Goal: Information Seeking & Learning: Learn about a topic

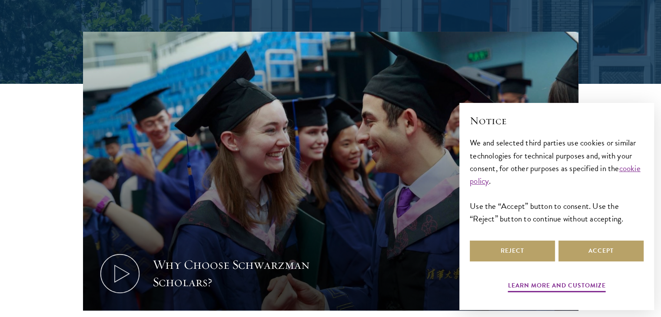
scroll to position [243, 0]
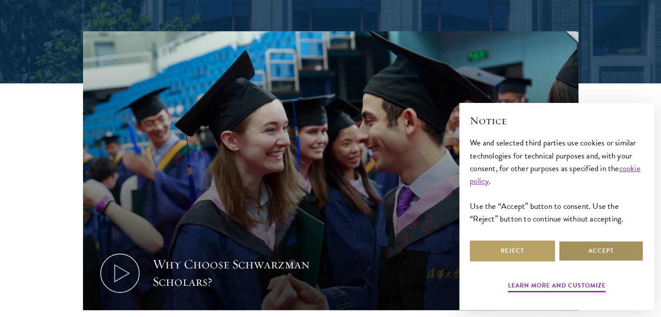
click at [574, 245] on button "Accept" at bounding box center [600, 251] width 85 height 21
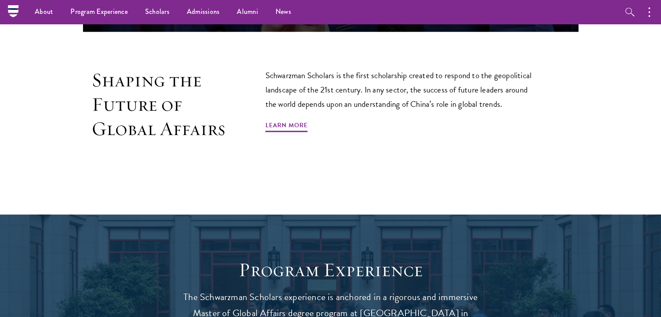
scroll to position [521, 0]
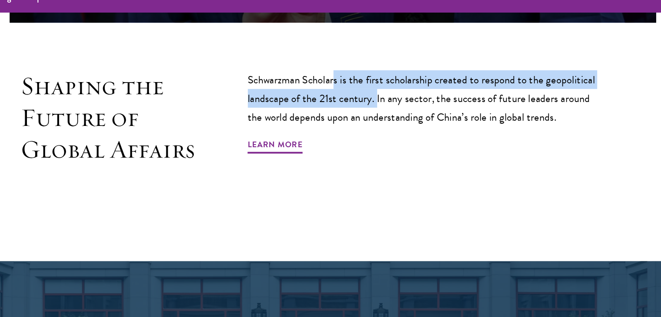
drag, startPoint x: 334, startPoint y: 65, endPoint x: 365, endPoint y: 83, distance: 36.6
click at [365, 83] on p "Schwarzman Scholars is the first scholarship created to respond to the geopolit…" at bounding box center [402, 89] width 274 height 43
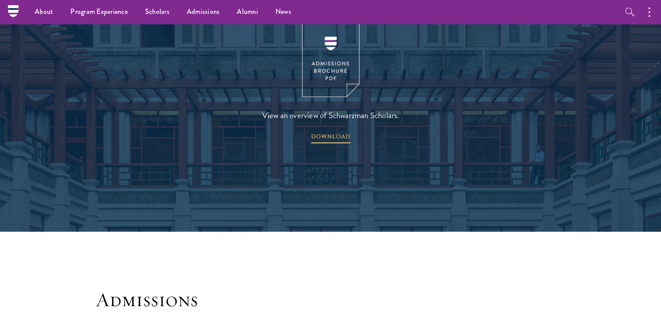
scroll to position [1218, 0]
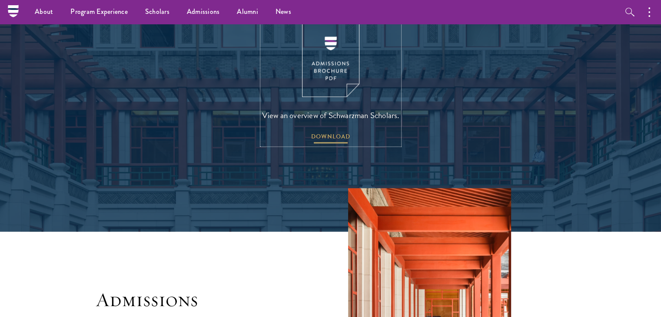
click at [330, 131] on span "DOWNLOAD" at bounding box center [330, 137] width 39 height 13
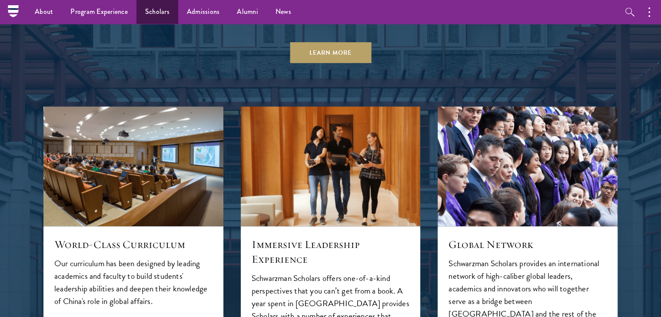
scroll to position [834, 0]
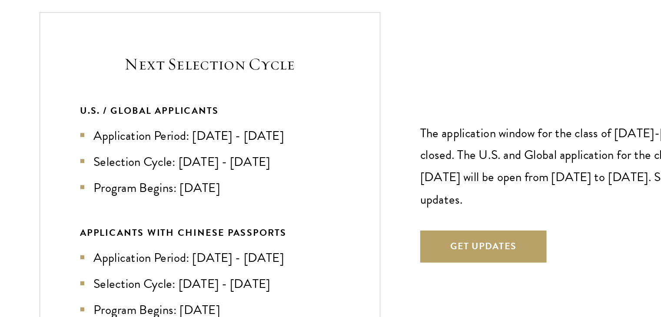
scroll to position [1838, 0]
drag, startPoint x: 201, startPoint y: 109, endPoint x: 238, endPoint y: 109, distance: 36.9
click at [238, 120] on li "Application Period: [DATE] - [DATE]" at bounding box center [206, 126] width 169 height 13
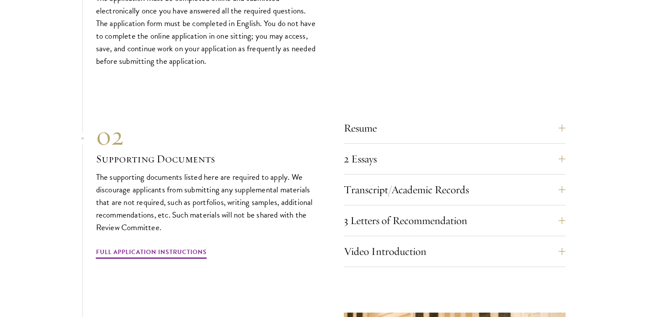
scroll to position [2668, 0]
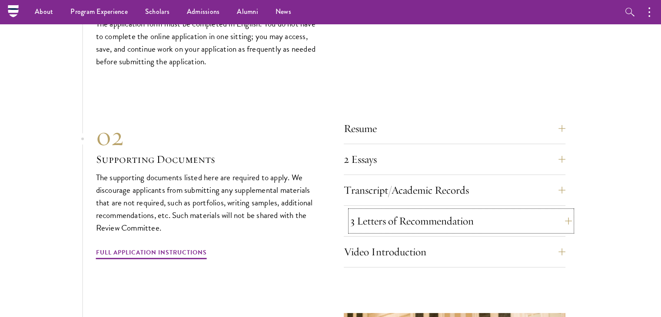
click at [382, 211] on button "3 Letters of Recommendation" at bounding box center [461, 221] width 222 height 21
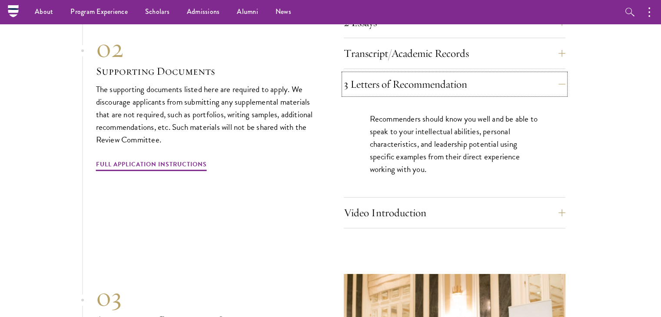
scroll to position [2550, 0]
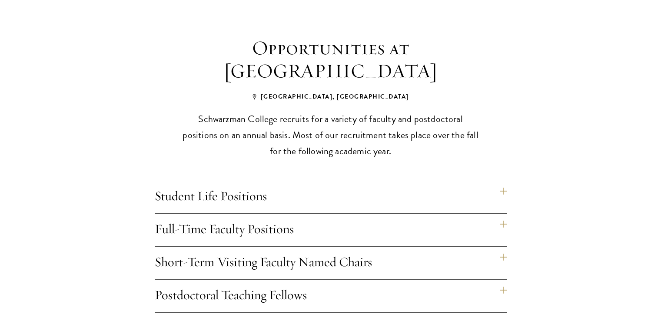
scroll to position [627, 0]
